Goal: Ask a question

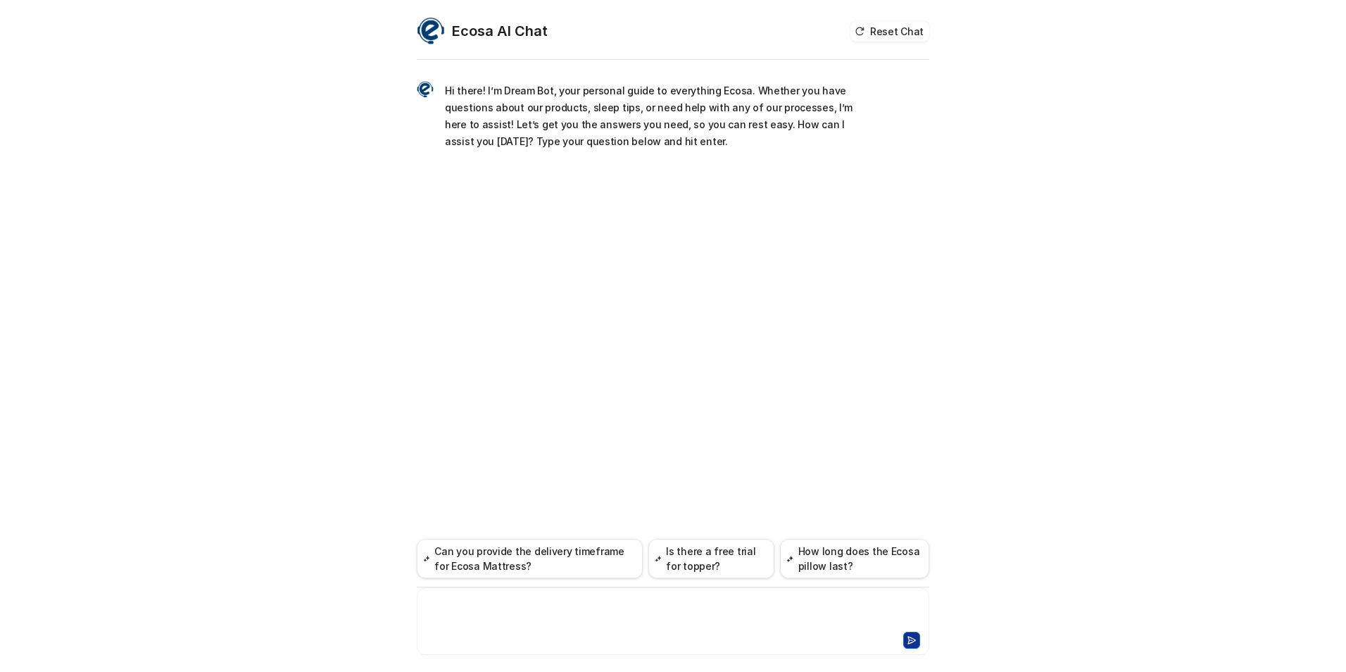
click at [663, 603] on div at bounding box center [673, 612] width 506 height 32
click at [429, 617] on div "**********" at bounding box center [673, 612] width 506 height 32
click at [672, 597] on div "**********" at bounding box center [673, 612] width 506 height 32
click at [456, 604] on div "**********" at bounding box center [673, 612] width 506 height 32
click at [718, 604] on div "**********" at bounding box center [673, 612] width 506 height 32
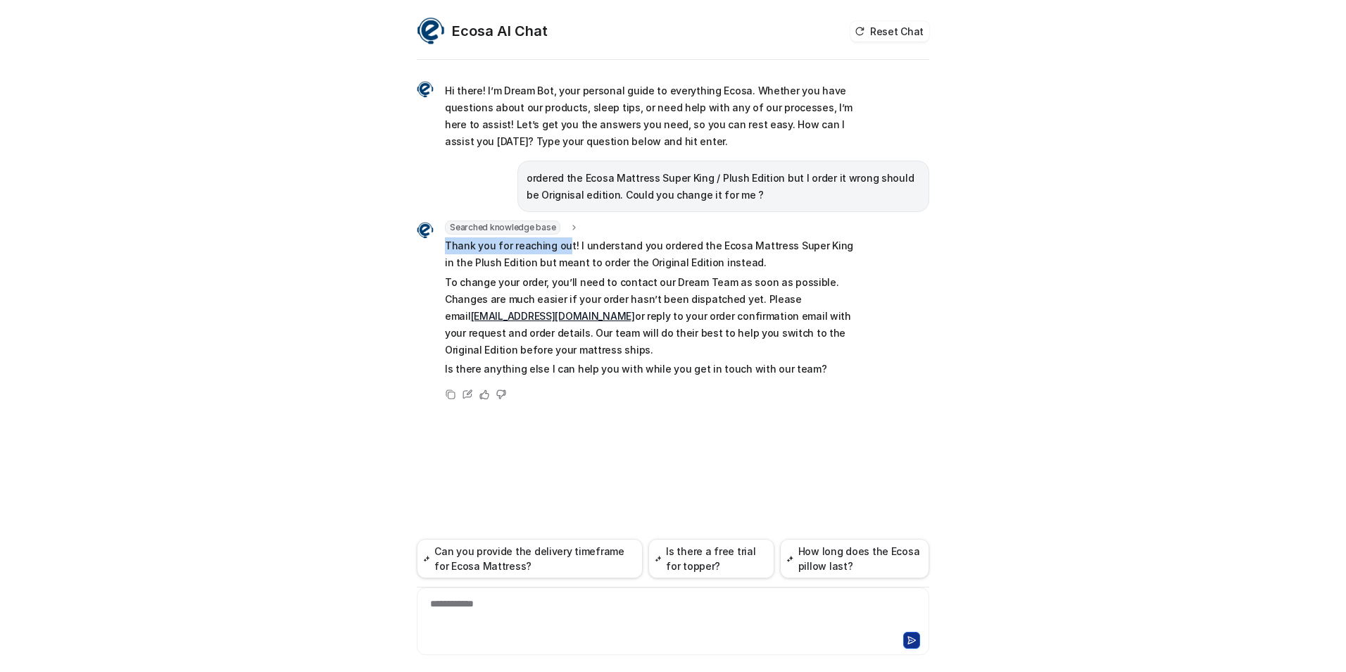
drag, startPoint x: 444, startPoint y: 244, endPoint x: 565, endPoint y: 248, distance: 121.2
click at [565, 248] on div "Searched knowledge base search_queries : "change order product,order modificati…" at bounding box center [637, 300] width 440 height 160
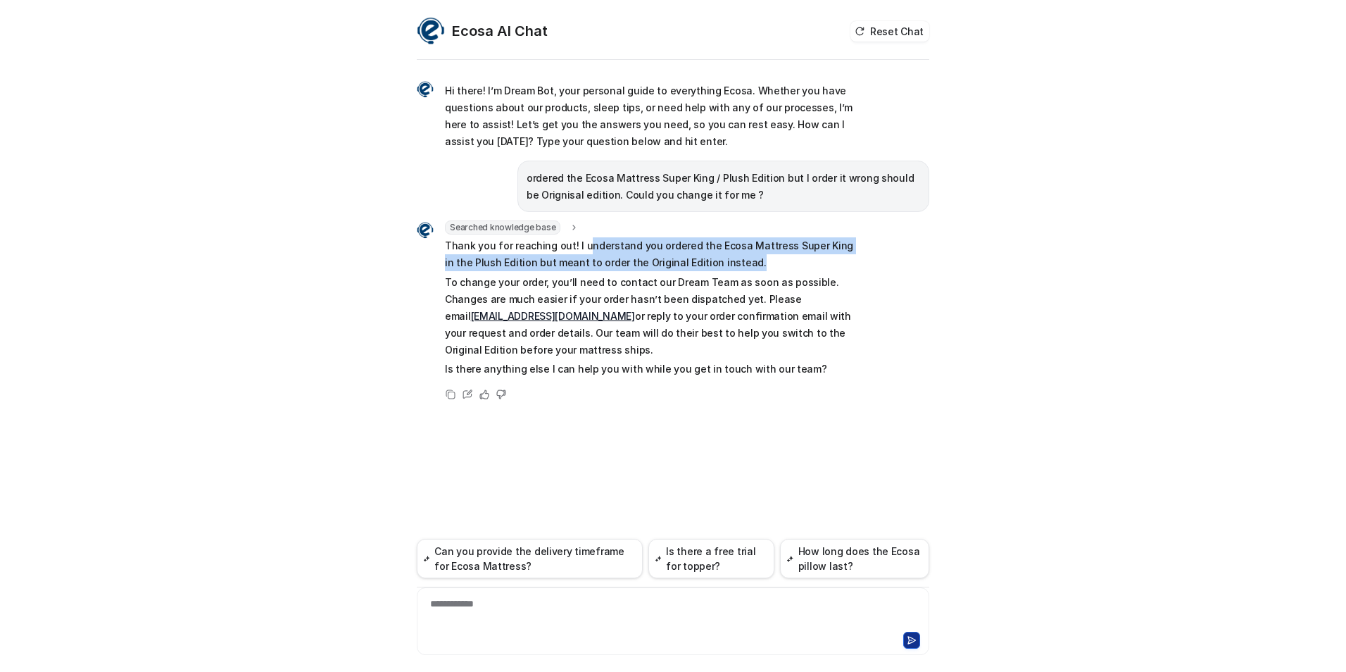
drag, startPoint x: 565, startPoint y: 248, endPoint x: 737, endPoint y: 269, distance: 173.1
click at [737, 269] on p "Thank you for reaching out! I understand you ordered the Ecosa Mattress Super K…" at bounding box center [651, 254] width 412 height 34
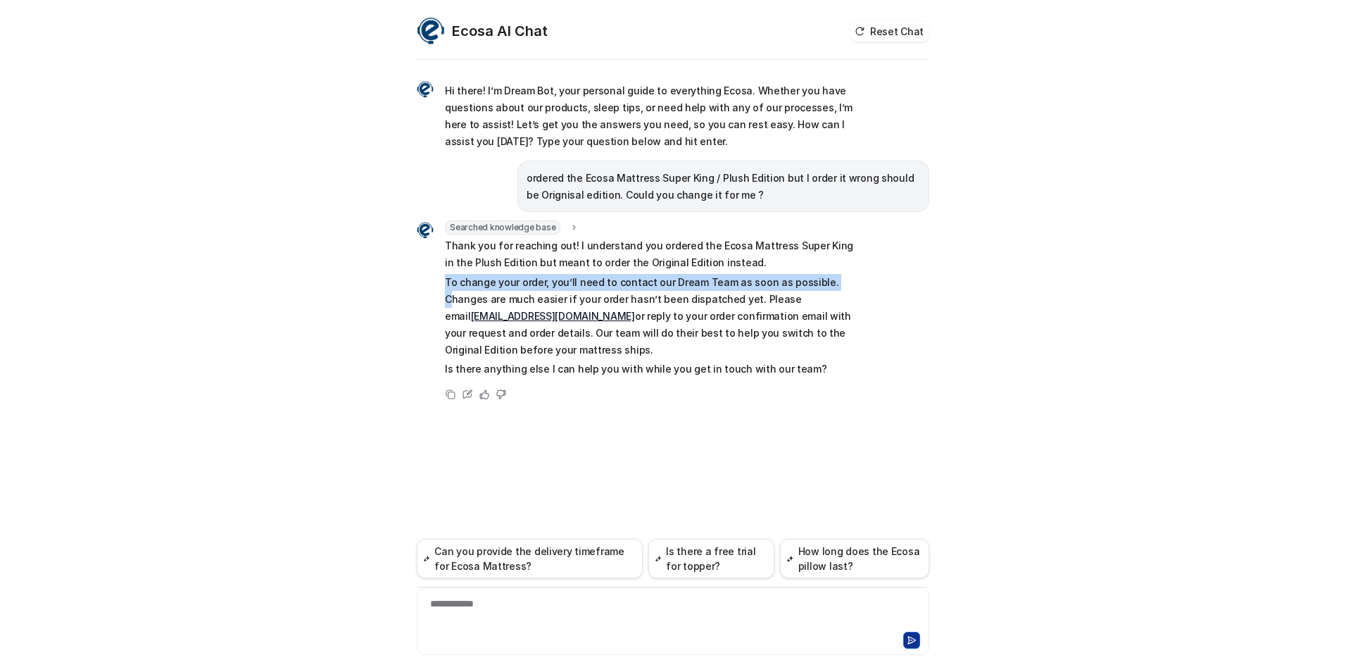
drag, startPoint x: 432, startPoint y: 280, endPoint x: 822, endPoint y: 288, distance: 390.2
click at [822, 288] on div "Searched knowledge base search_queries : "change order product,order modificati…" at bounding box center [637, 300] width 440 height 160
click at [824, 288] on p "To change your order, you’ll need to contact our Dream Team as soon as possible…" at bounding box center [651, 316] width 412 height 84
click at [808, 287] on p "To change your order, you’ll need to contact our Dream Team as soon as possible…" at bounding box center [651, 316] width 412 height 84
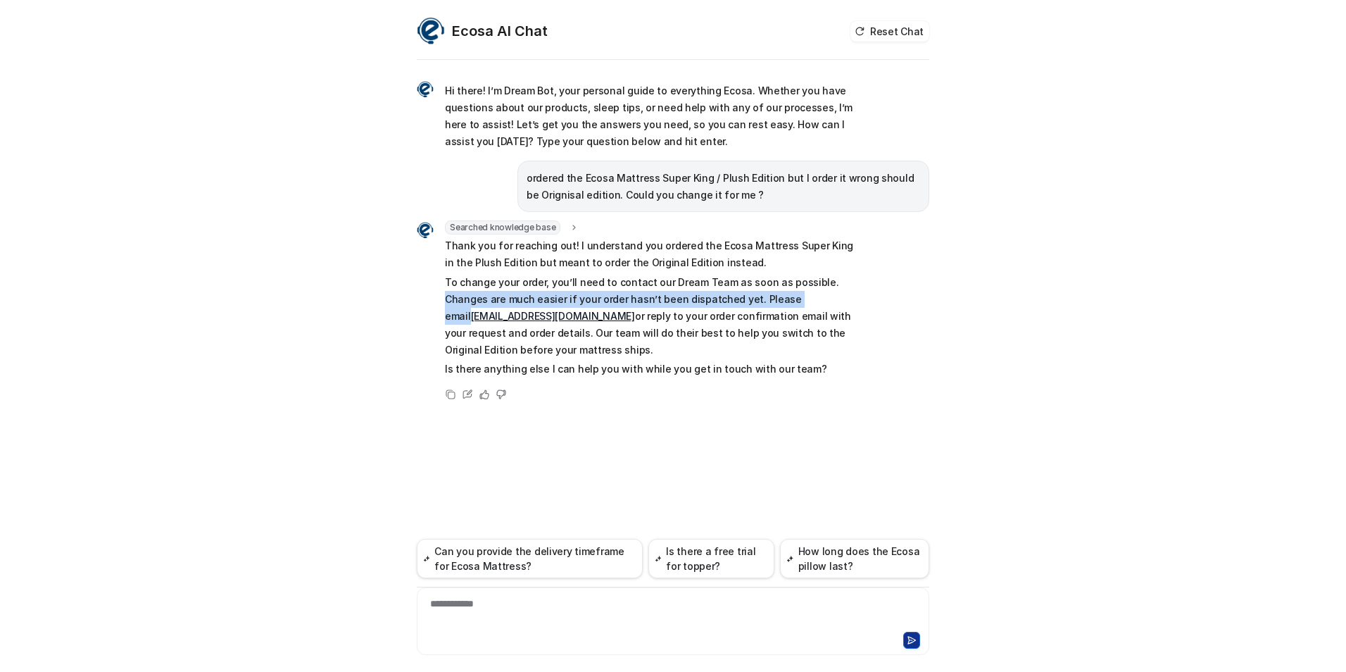
drag, startPoint x: 820, startPoint y: 283, endPoint x: 772, endPoint y: 296, distance: 49.7
click at [772, 296] on p "To change your order, you’ll need to contact our Dream Team as soon as possible…" at bounding box center [651, 316] width 412 height 84
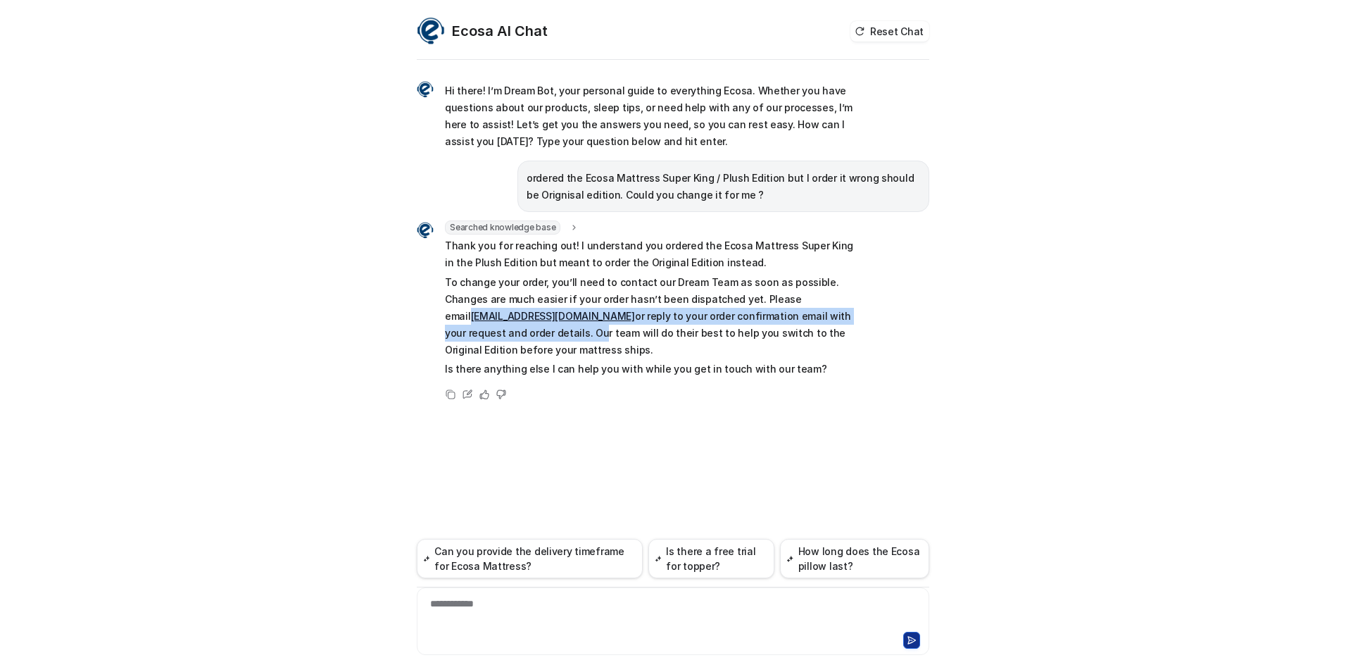
drag, startPoint x: 417, startPoint y: 317, endPoint x: 487, endPoint y: 334, distance: 71.9
click at [487, 334] on div "Searched knowledge base search_queries : "change order product,order modificati…" at bounding box center [637, 300] width 440 height 160
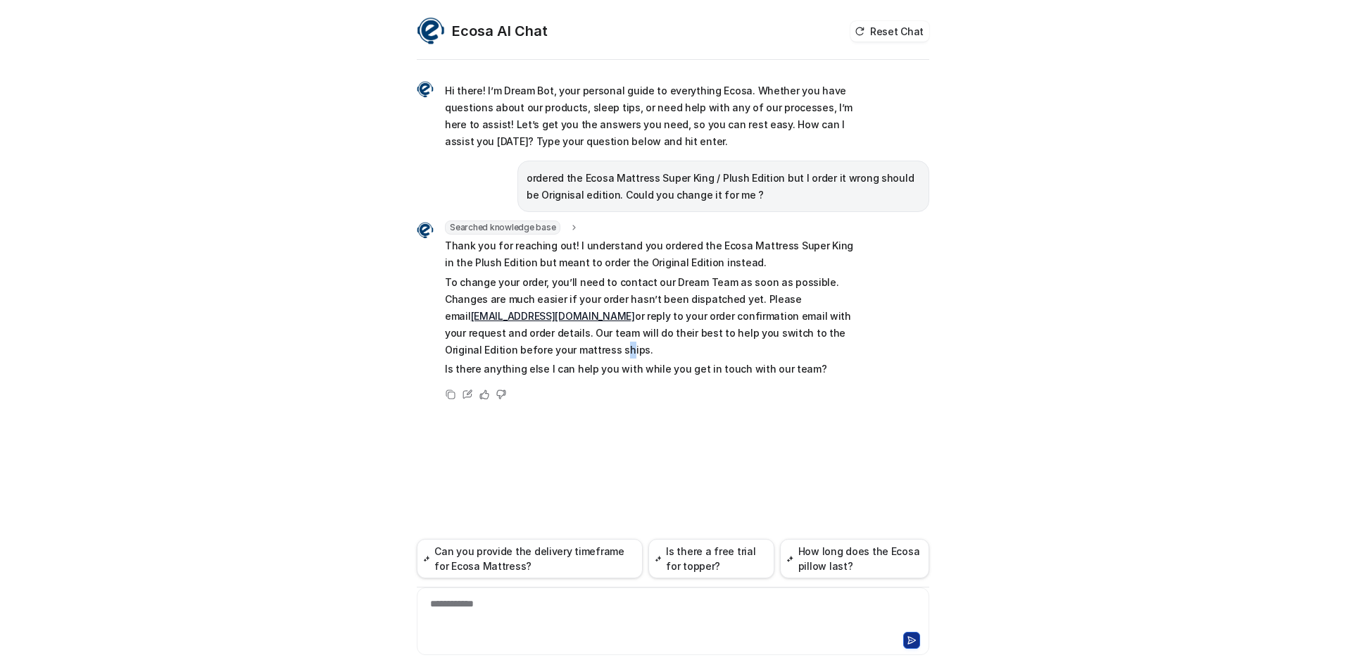
drag, startPoint x: 487, startPoint y: 334, endPoint x: 489, endPoint y: 349, distance: 14.4
click at [489, 349] on p "To change your order, you’ll need to contact our Dream Team as soon as possible…" at bounding box center [651, 316] width 412 height 84
drag, startPoint x: 489, startPoint y: 349, endPoint x: 556, endPoint y: 358, distance: 66.8
click at [556, 358] on p "To change your order, you’ll need to contact our Dream Team as soon as possible…" at bounding box center [651, 316] width 412 height 84
drag, startPoint x: 539, startPoint y: 353, endPoint x: 484, endPoint y: 329, distance: 59.9
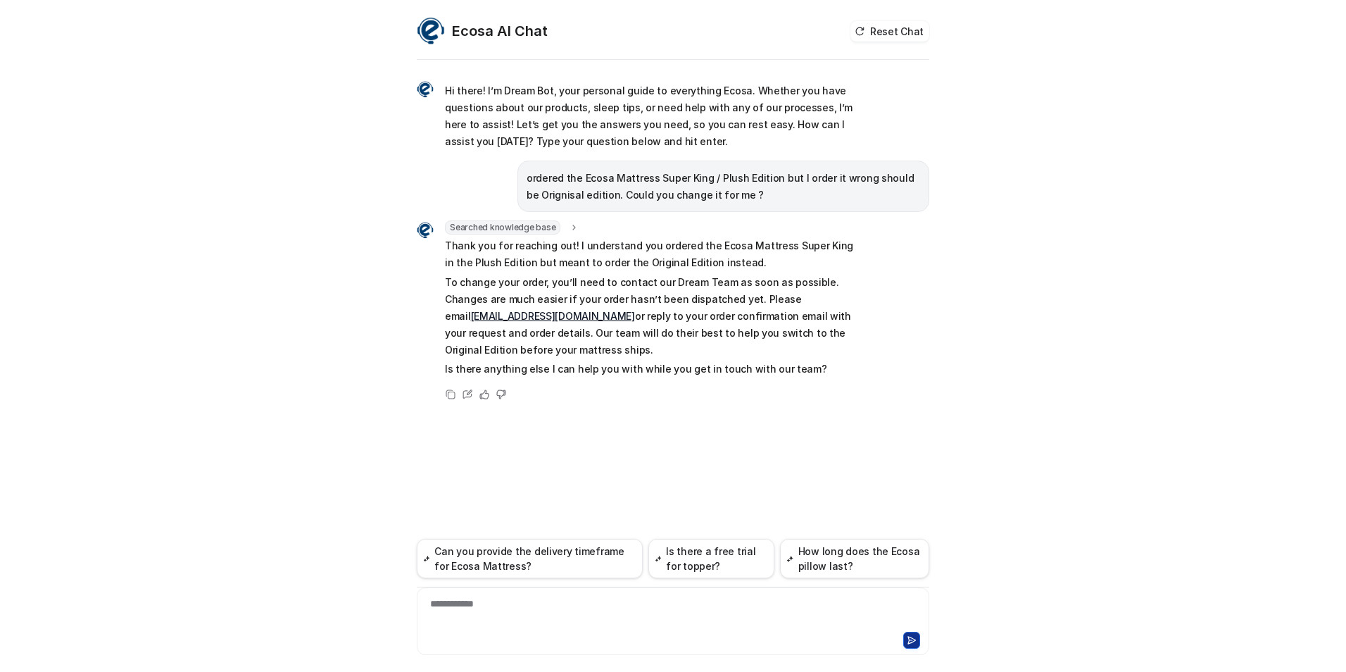
click at [484, 329] on p "To change your order, you’ll need to contact our Dream Team as soon as possible…" at bounding box center [651, 316] width 412 height 84
drag, startPoint x: 484, startPoint y: 329, endPoint x: 881, endPoint y: 364, distance: 398.0
click at [881, 364] on div "Searched knowledge base search_queries : "change order product,order modificati…" at bounding box center [673, 311] width 513 height 182
drag, startPoint x: 881, startPoint y: 364, endPoint x: 885, endPoint y: 422, distance: 57.9
click at [885, 422] on div "Hi there! I’m Dream Bot, your personal guide to everything Ecosa. Whether you h…" at bounding box center [673, 367] width 513 height 609
